Goal: Transaction & Acquisition: Purchase product/service

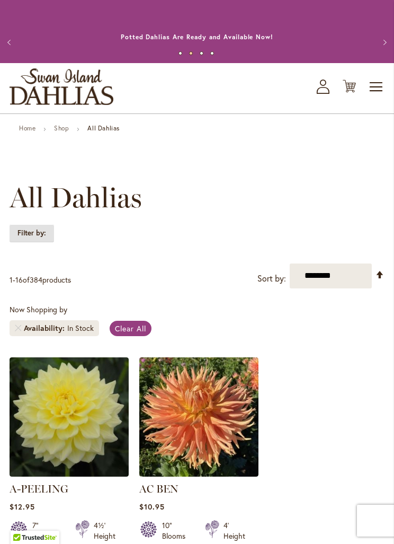
click at [44, 235] on strong "Filter by:" at bounding box center [32, 233] width 45 height 18
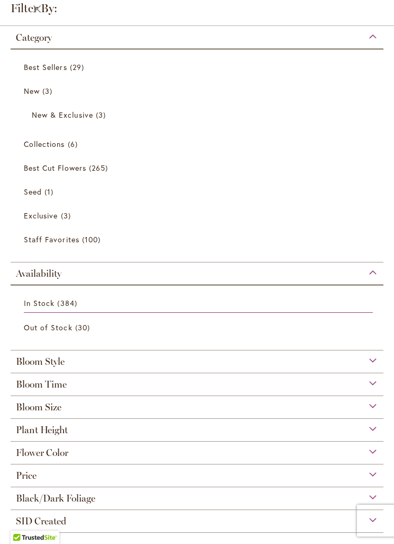
click at [374, 410] on div "Bloom Size" at bounding box center [197, 404] width 373 height 17
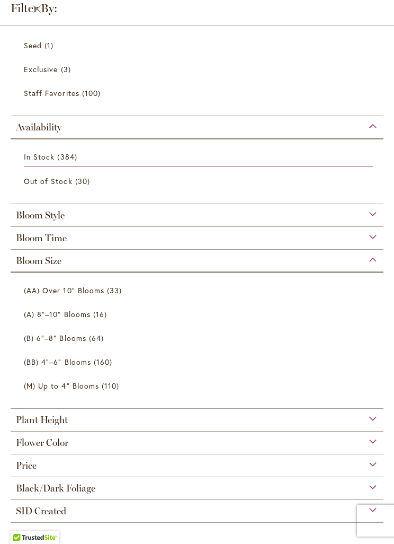
click at [117, 285] on span "33 items" at bounding box center [115, 290] width 17 height 11
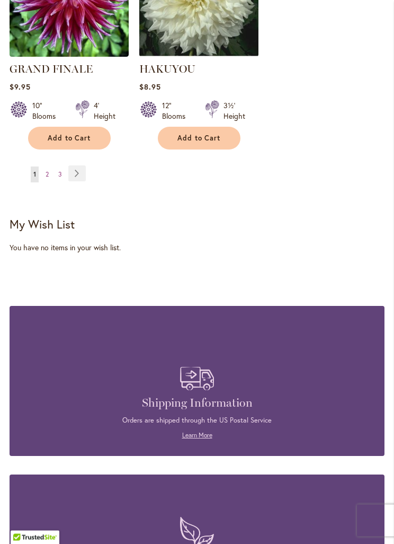
scroll to position [1993, 0]
click at [78, 174] on link "Page Next" at bounding box center [76, 173] width 17 height 16
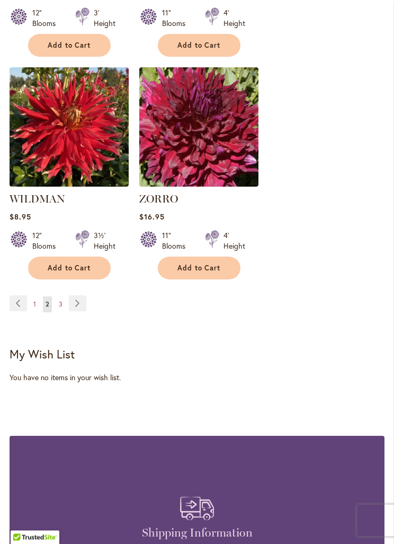
scroll to position [1864, 0]
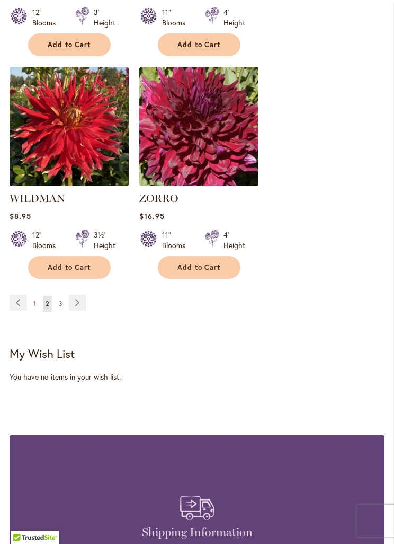
click at [79, 295] on link "Page Next" at bounding box center [77, 303] width 17 height 16
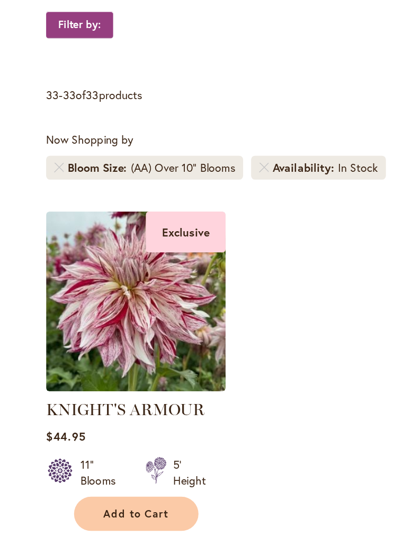
scroll to position [92, 0]
